Goal: Information Seeking & Learning: Learn about a topic

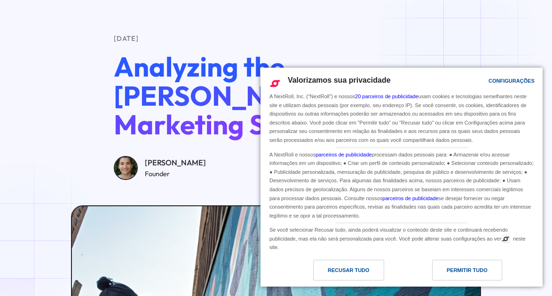
click at [464, 39] on div "[DATE] Analyzing the [PERSON_NAME] Marketing Strategy 2025 [PERSON_NAME] Founde…" at bounding box center [276, 106] width 552 height 147
click at [450, 268] on div "Permitir Tudo" at bounding box center [467, 270] width 41 height 10
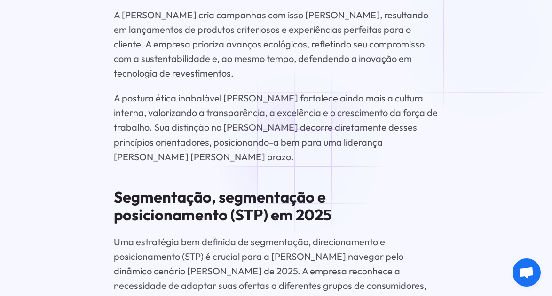
scroll to position [2522, 0]
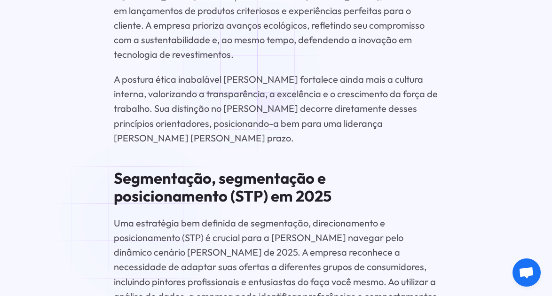
click at [243, 73] on font "A postura ética inabalável [PERSON_NAME] fortalece ainda mais a cultura interna…" at bounding box center [276, 108] width 324 height 71
click at [245, 73] on font "A postura ética inabalável [PERSON_NAME] fortalece ainda mais a cultura interna…" at bounding box center [276, 108] width 324 height 71
copy div "Loremi Dolorsit Amet Con AdipiscIngeli Sedd eiusm tem inci ut lab et dolorema a…"
